Goal: Task Accomplishment & Management: Manage account settings

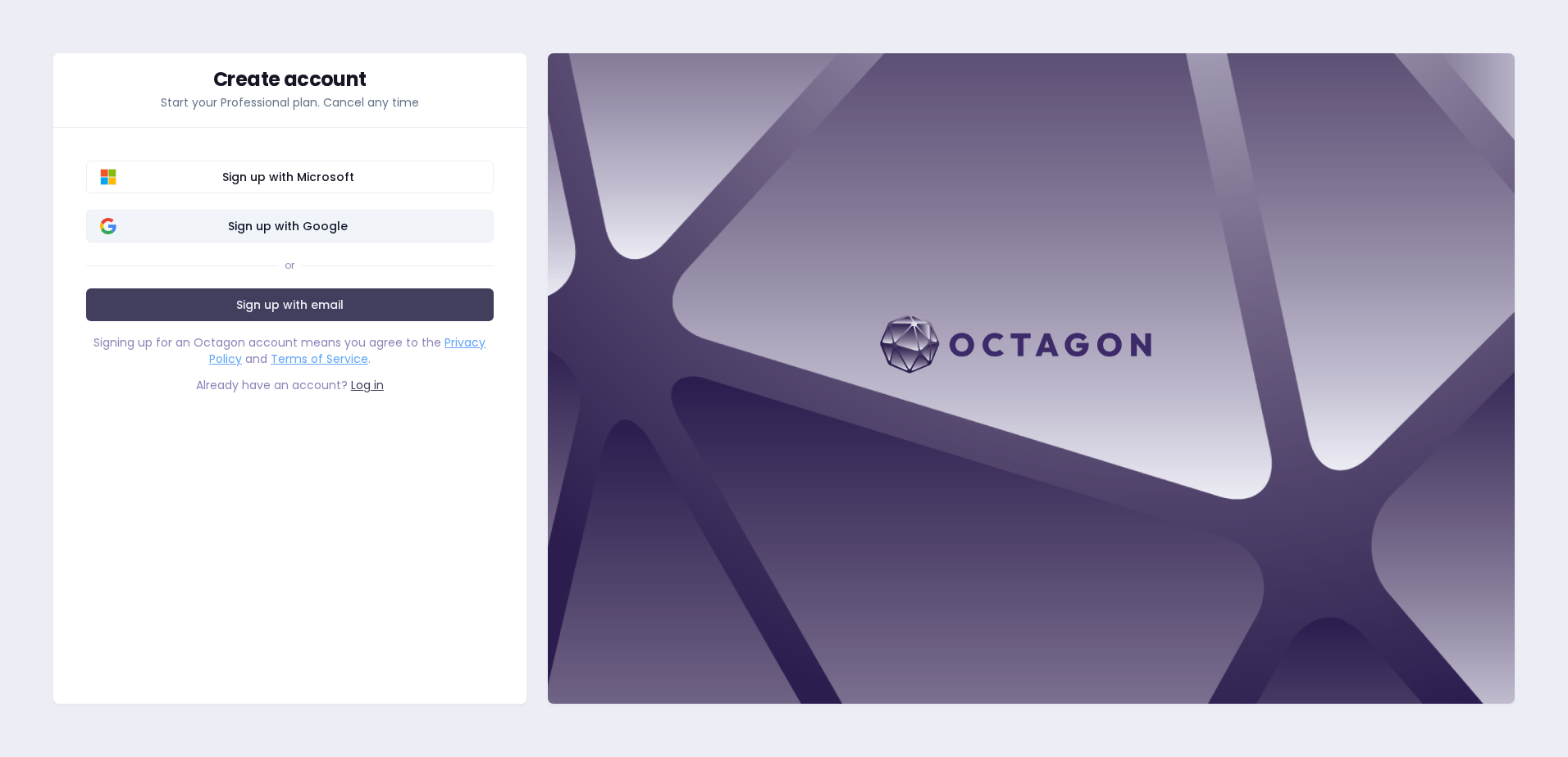
click at [316, 225] on span "Sign up with Google" at bounding box center [288, 225] width 383 height 16
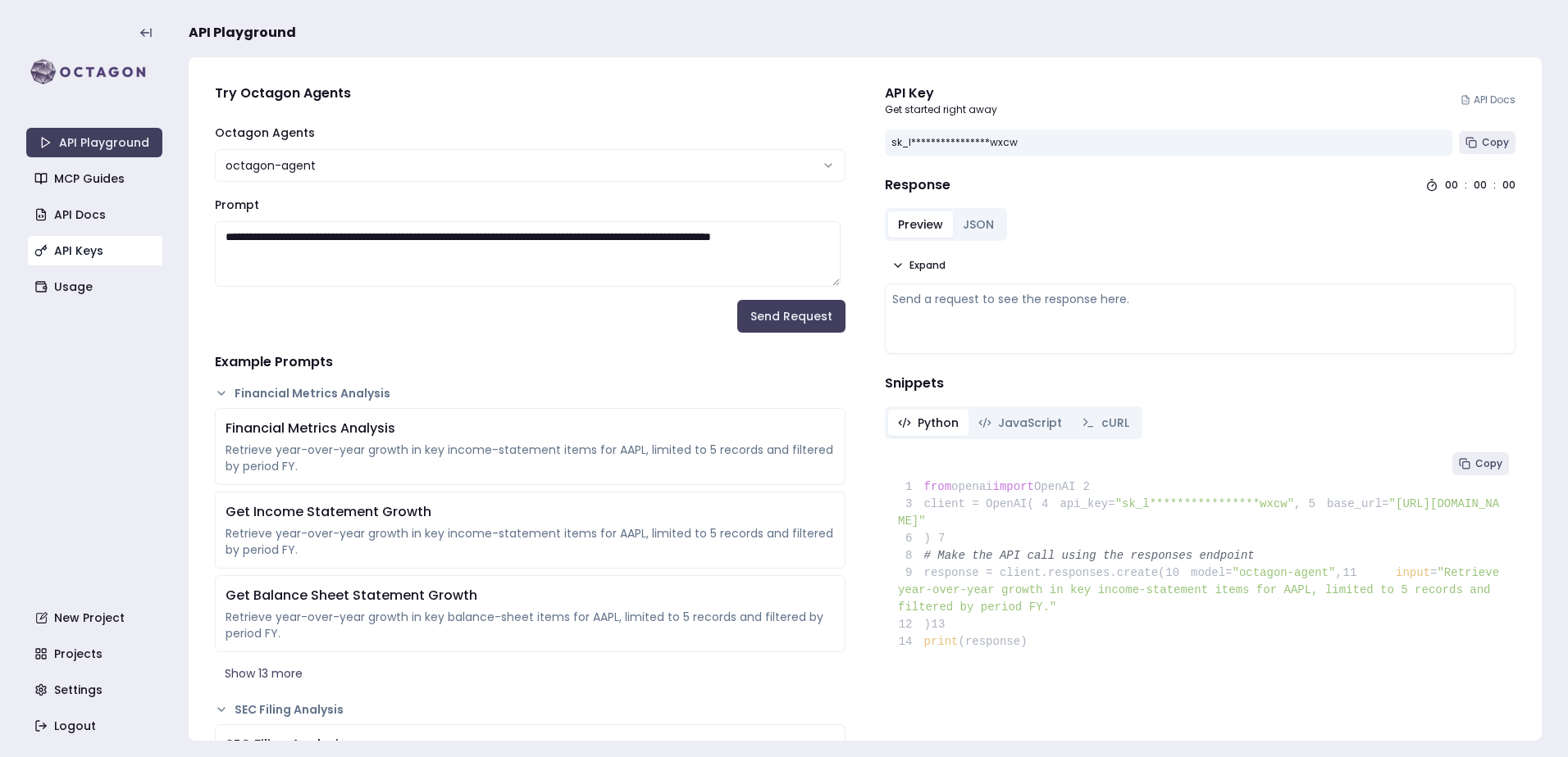
click at [81, 257] on link "API Keys" at bounding box center [96, 250] width 136 height 29
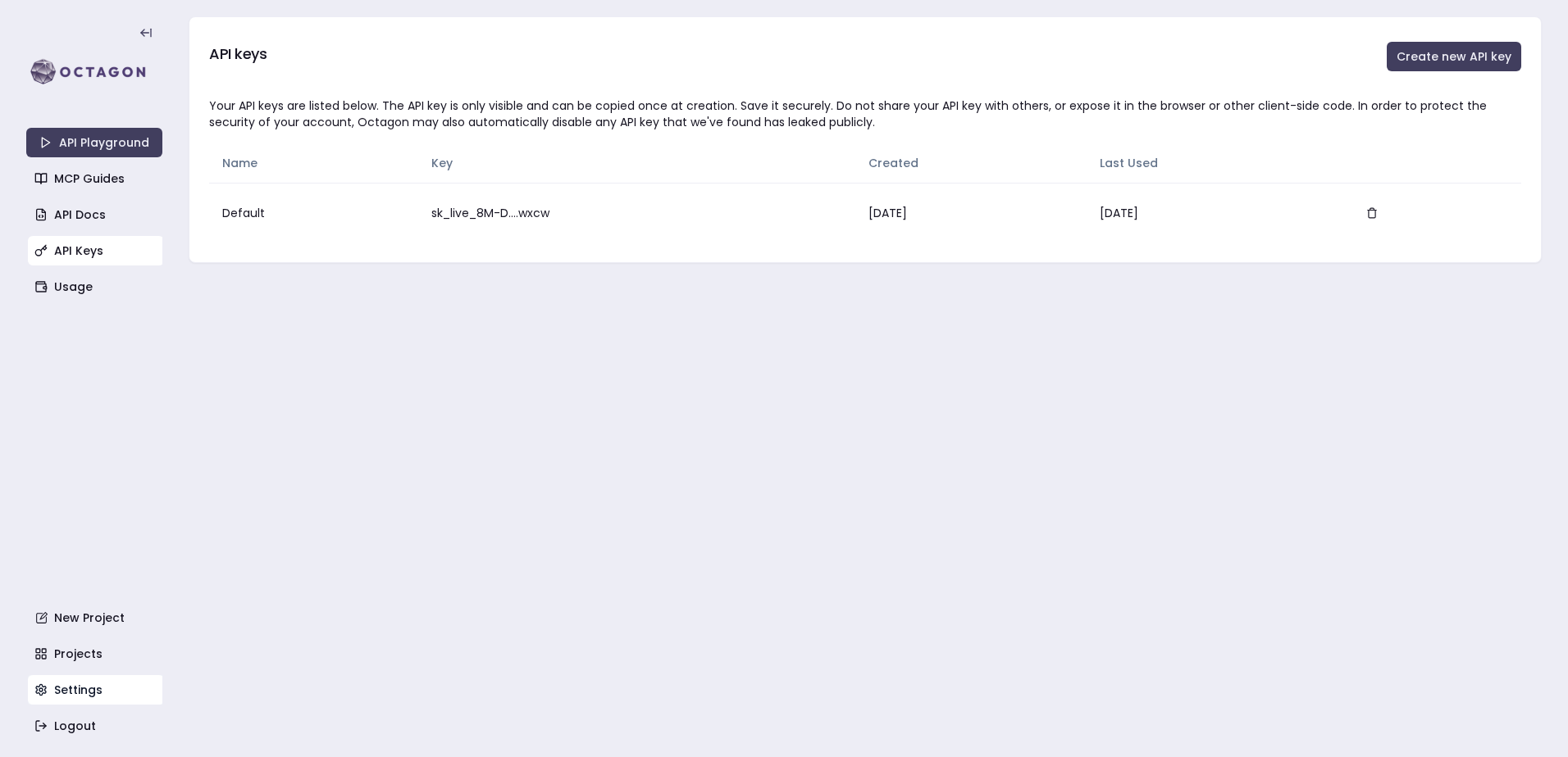
click at [64, 687] on link "Settings" at bounding box center [96, 689] width 136 height 29
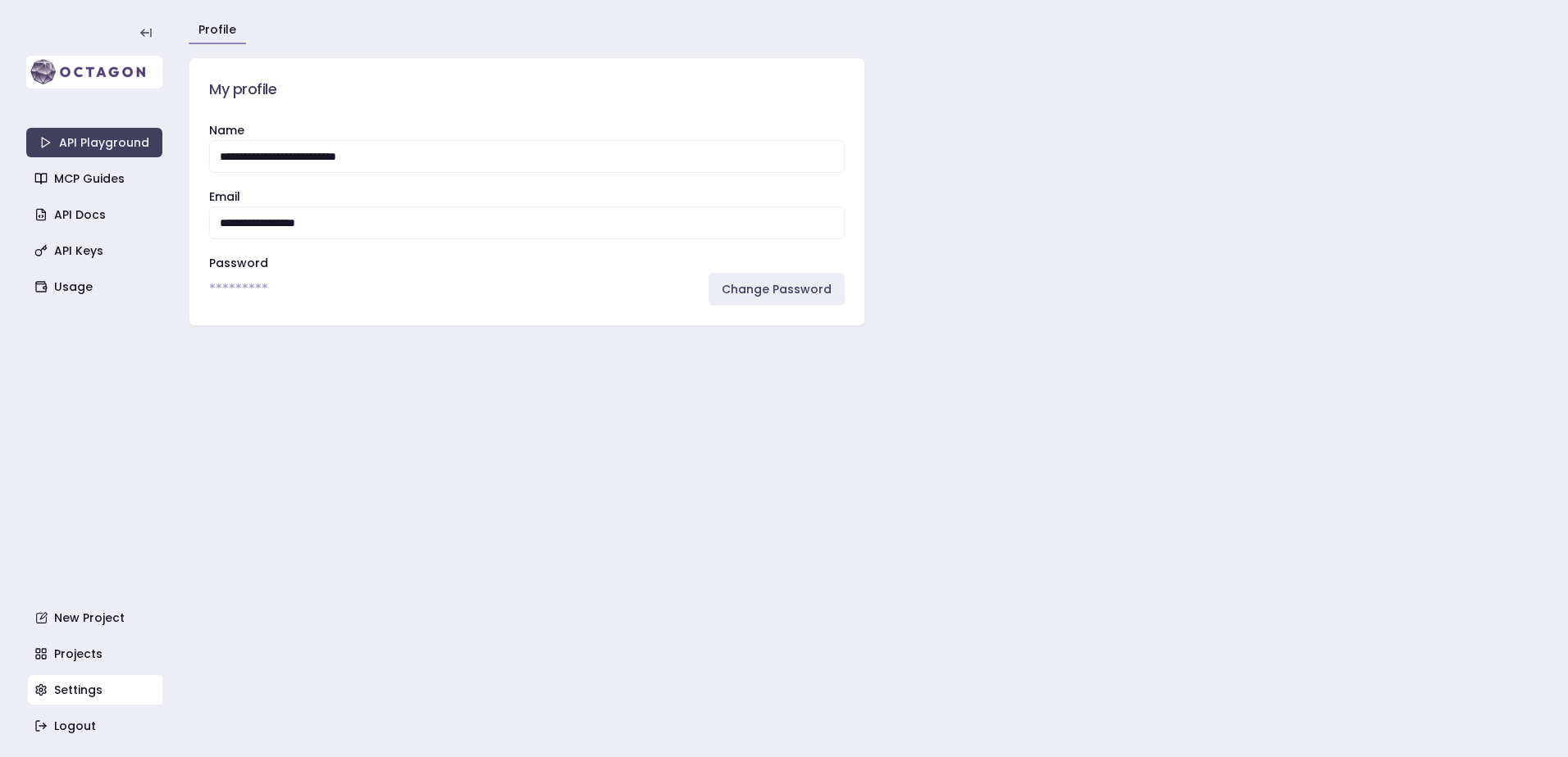
click at [95, 74] on img at bounding box center [94, 71] width 136 height 33
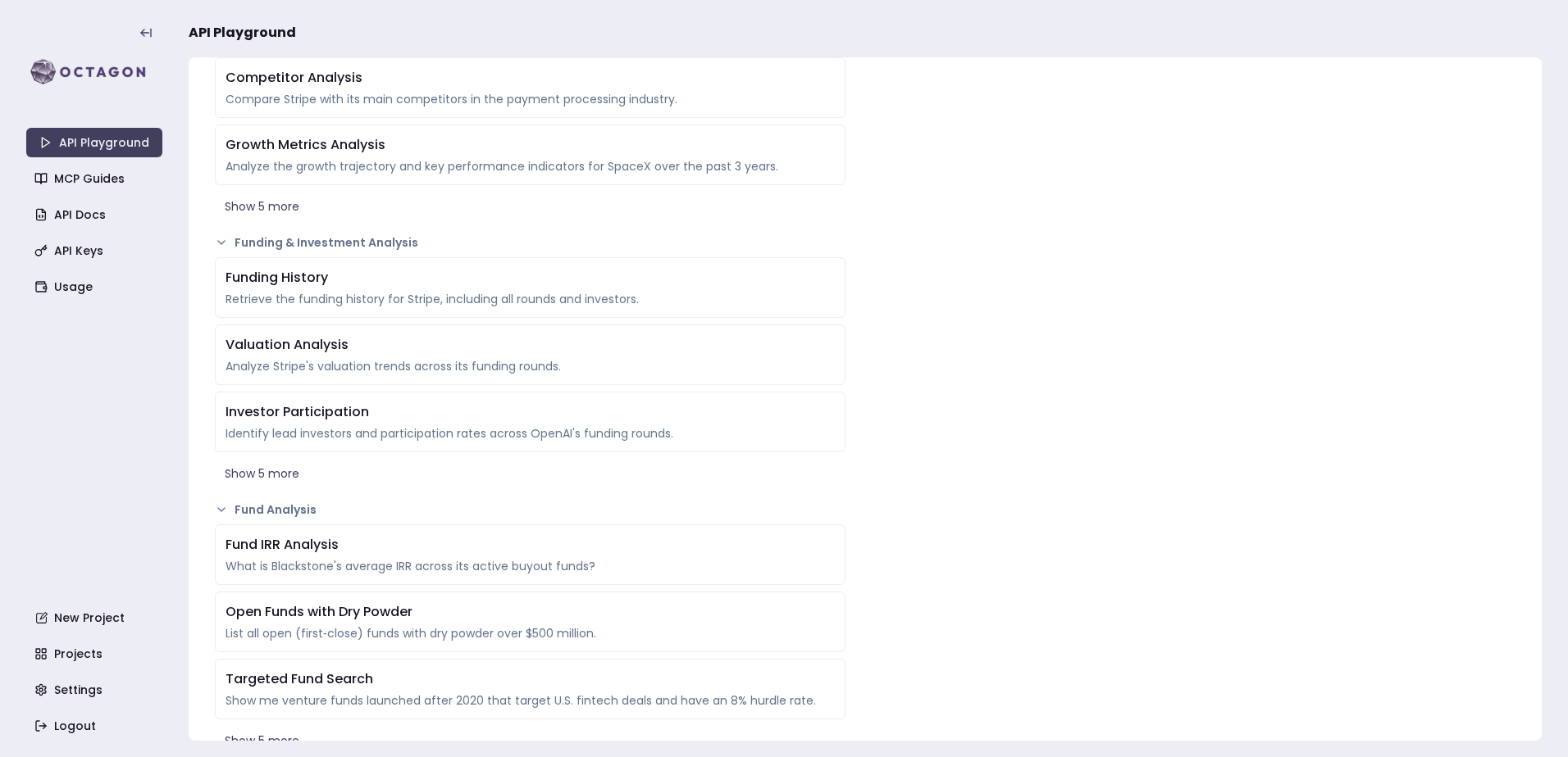
scroll to position [1538, 0]
click at [86, 685] on link "Settings" at bounding box center [96, 689] width 136 height 29
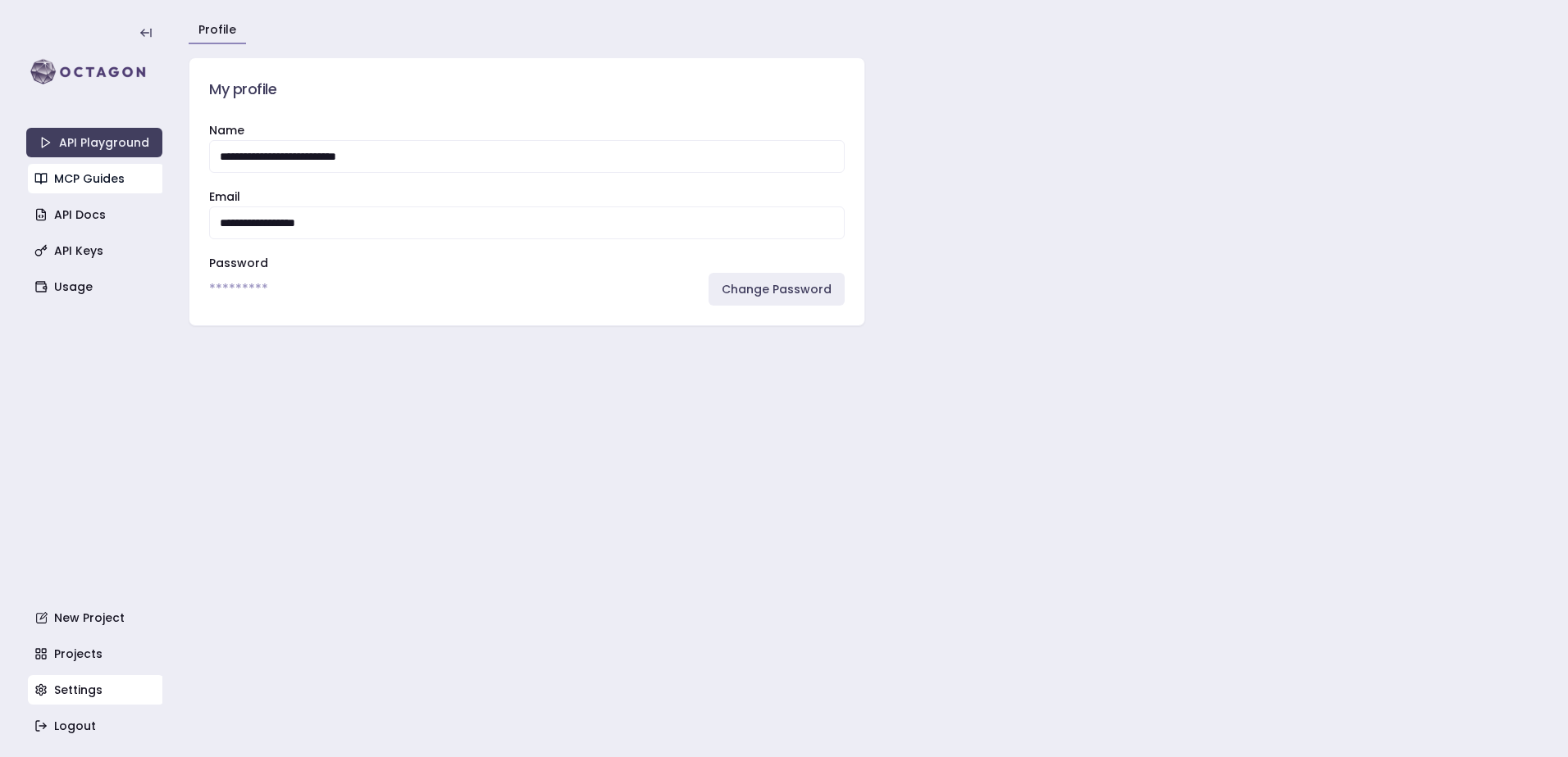
click at [100, 178] on link "MCP Guides" at bounding box center [96, 178] width 136 height 29
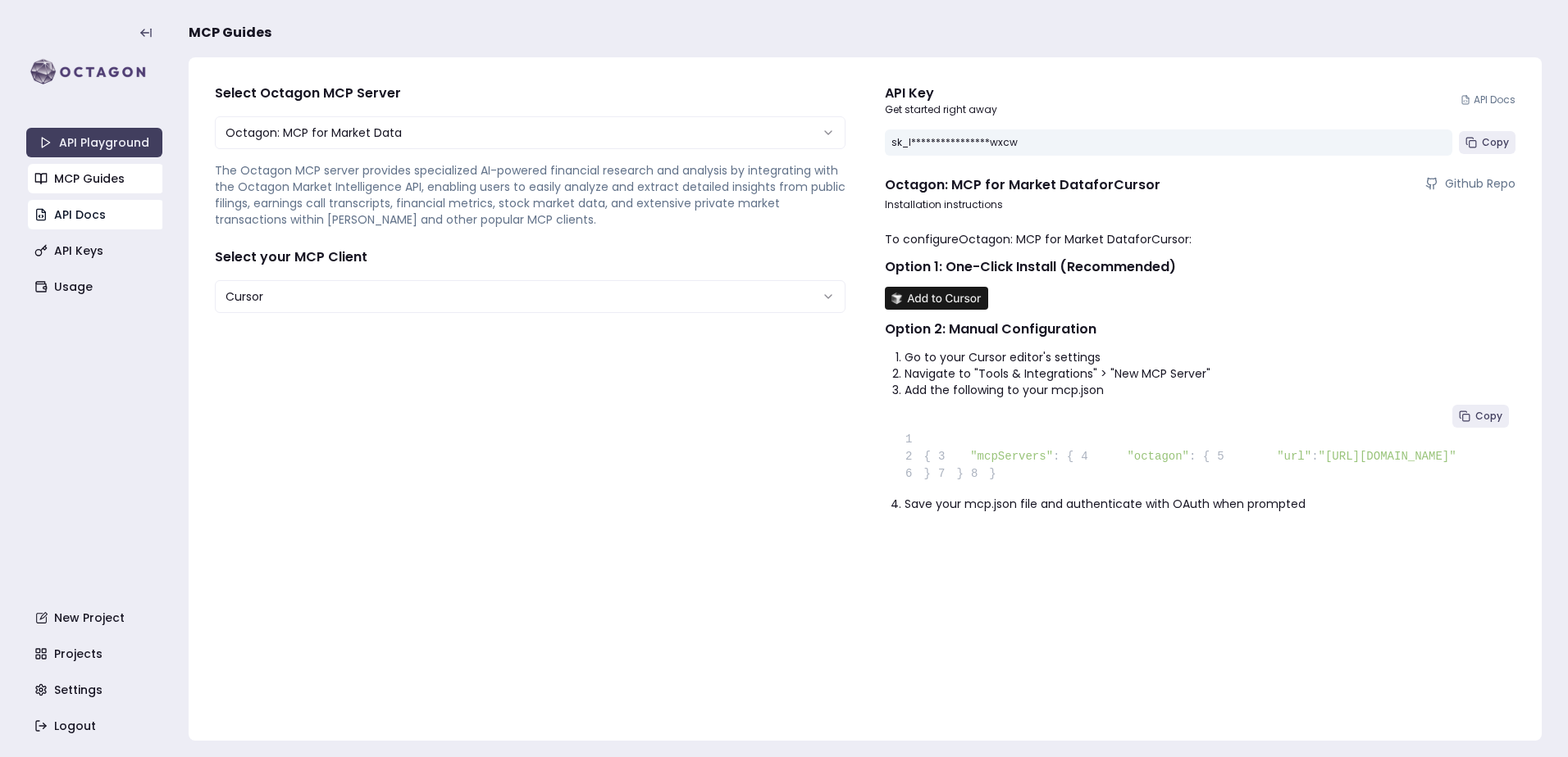
click at [86, 217] on link "API Docs" at bounding box center [96, 214] width 136 height 29
click at [740, 291] on html "**********" at bounding box center [784, 378] width 1568 height 757
select select "**********"
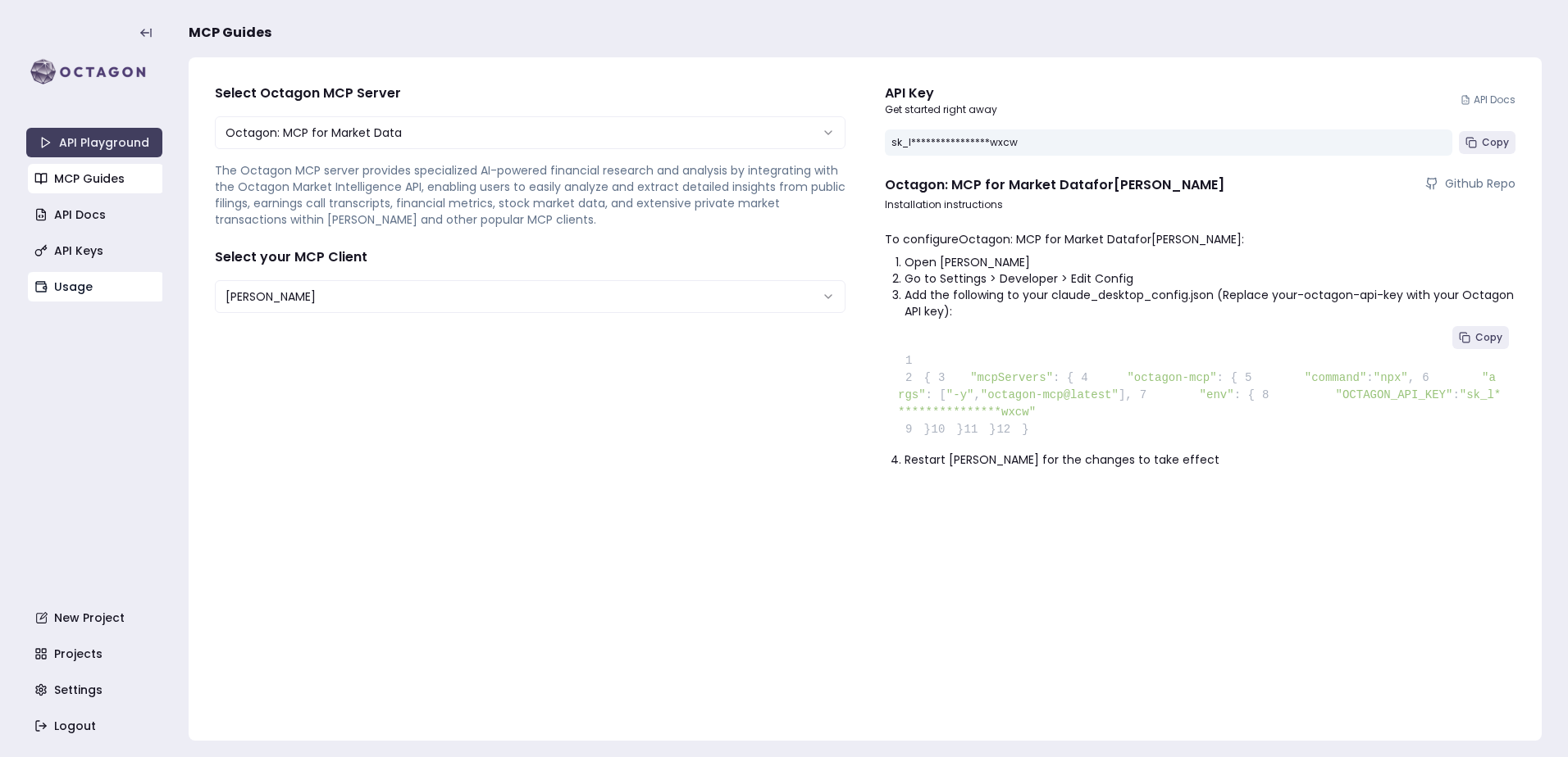
click at [50, 283] on link "Usage" at bounding box center [96, 286] width 136 height 29
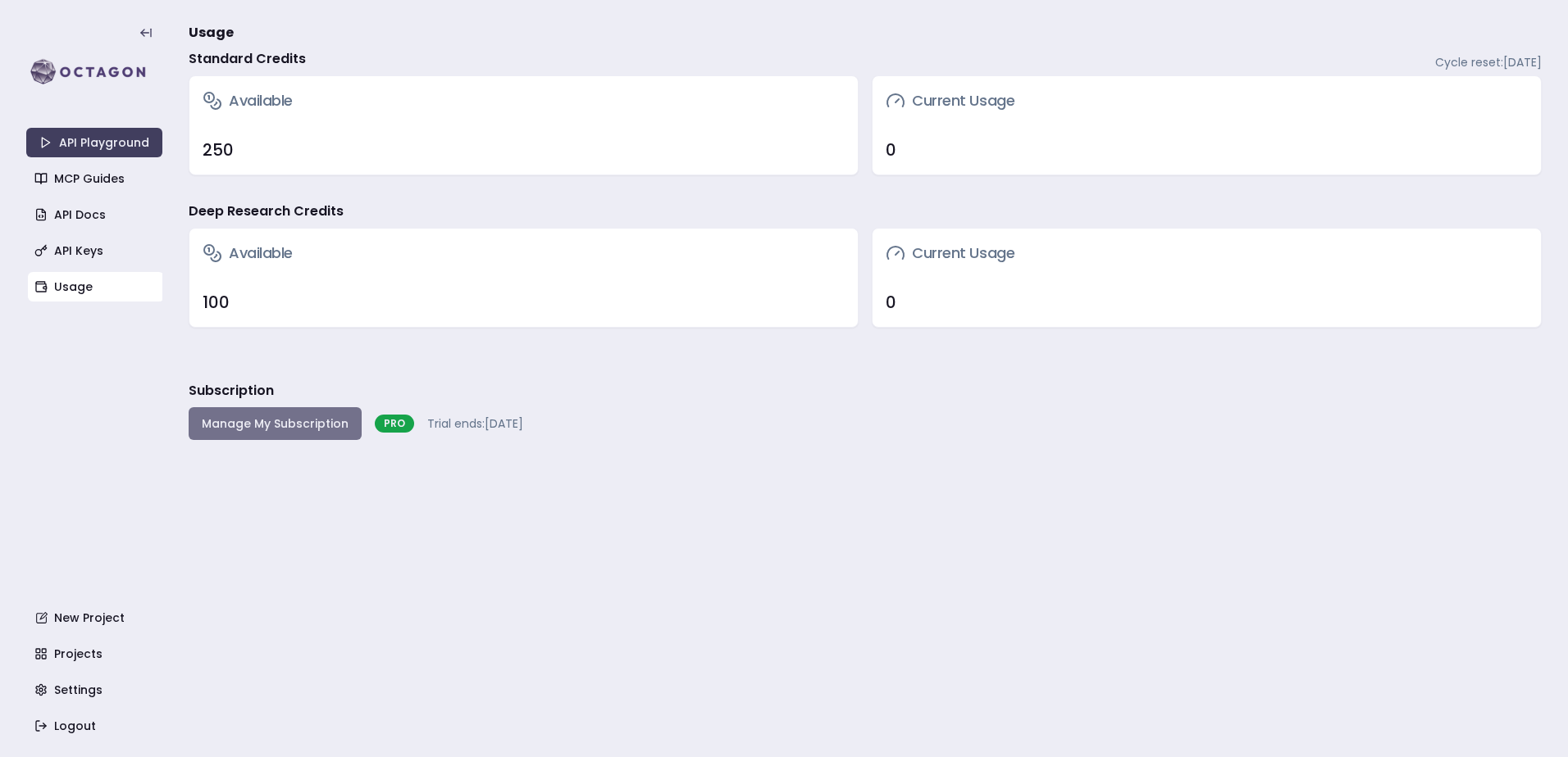
click at [268, 428] on button "Manage My Subscription" at bounding box center [275, 424] width 173 height 33
